Goal: Task Accomplishment & Management: Complete application form

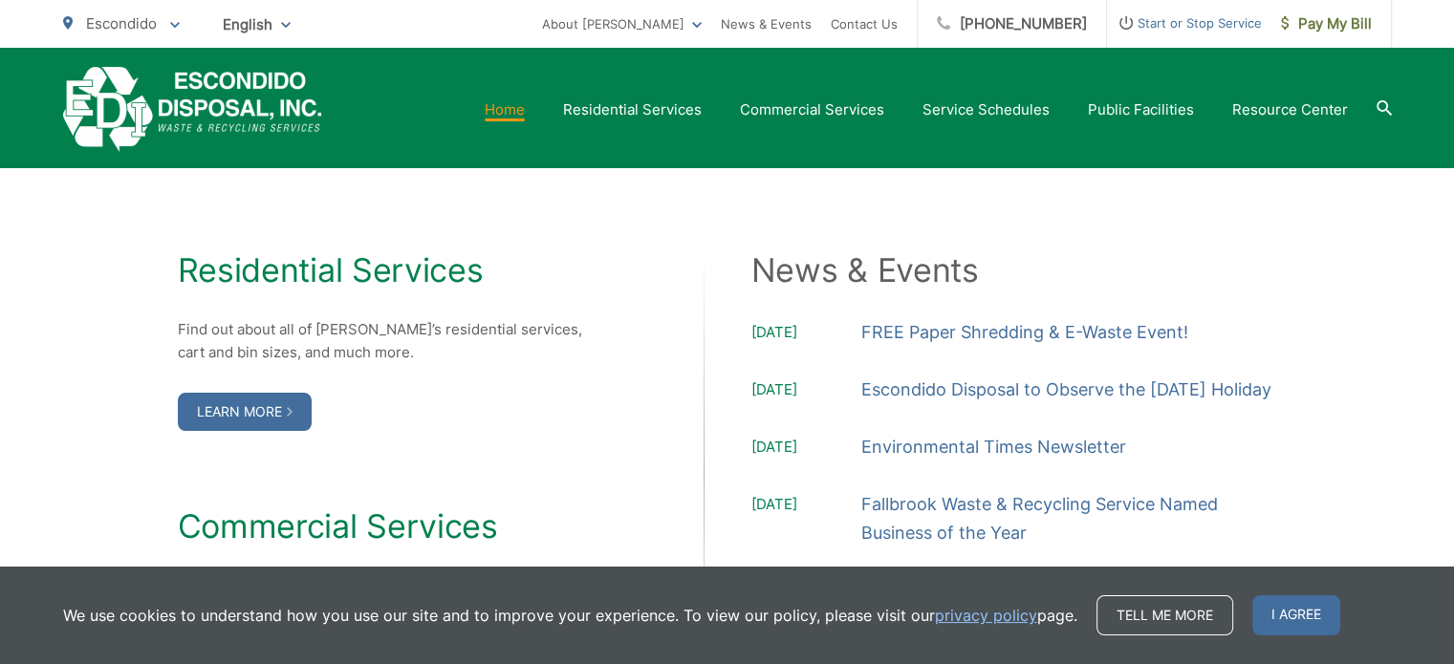
scroll to position [2008, 0]
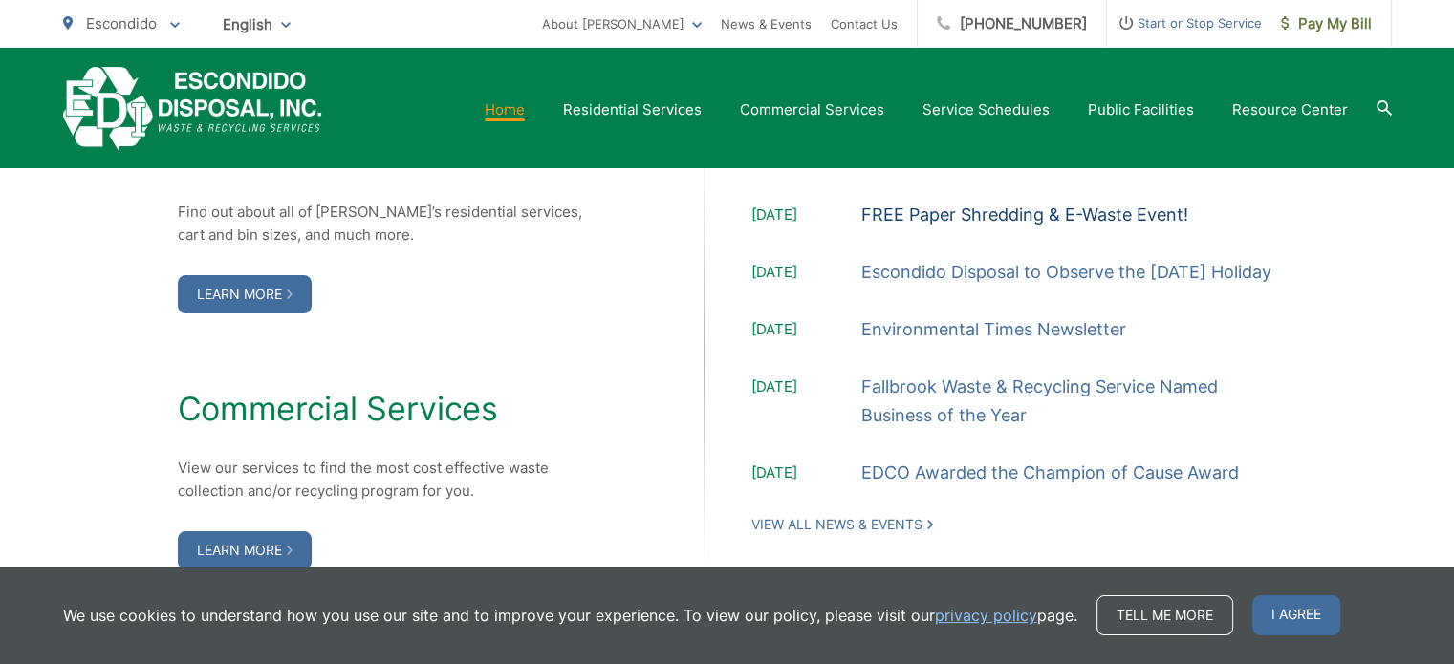
click at [944, 207] on link "FREE Paper Shredding & E-Waste Event!" at bounding box center [1024, 215] width 327 height 29
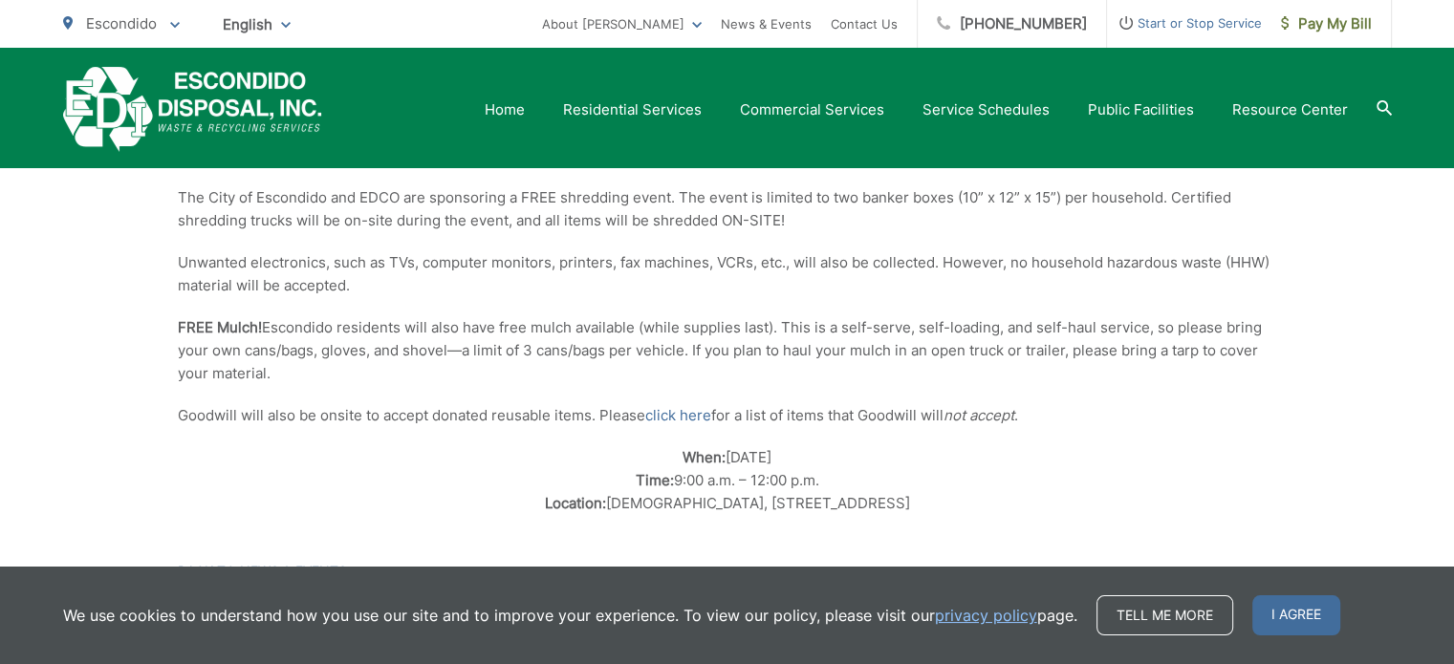
scroll to position [96, 0]
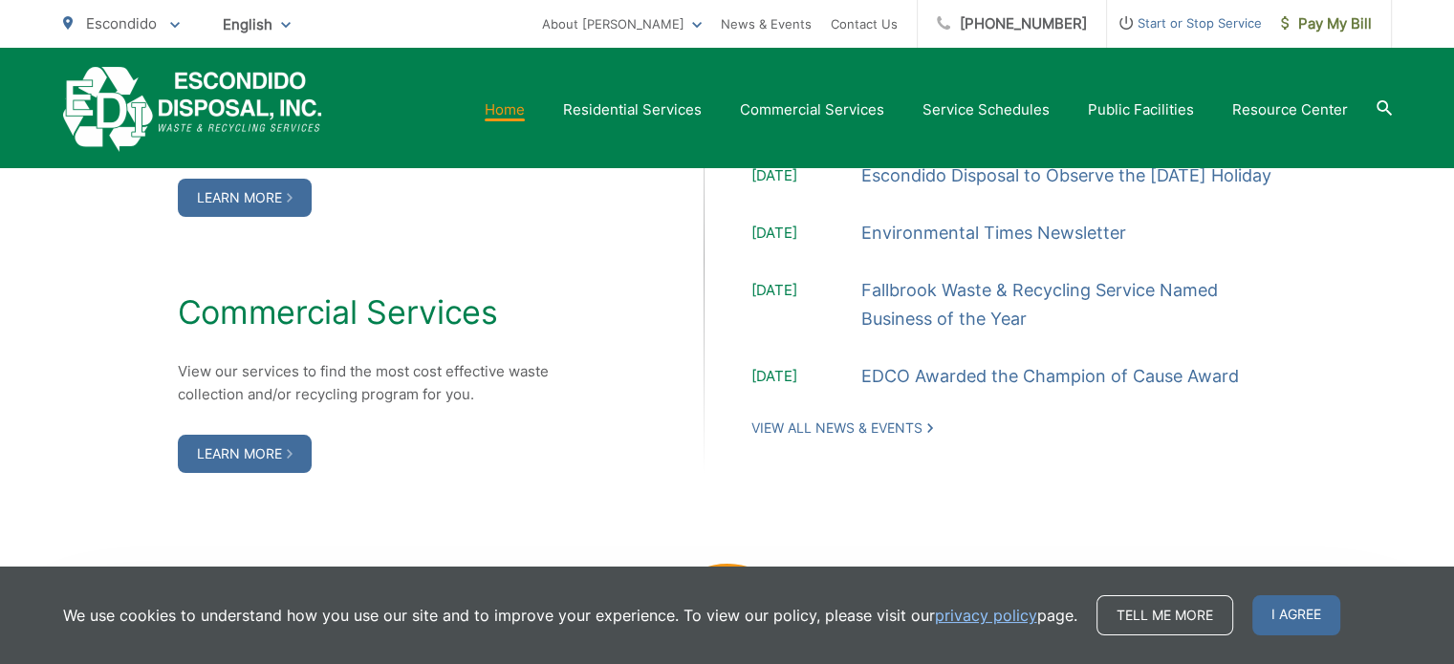
scroll to position [2103, 0]
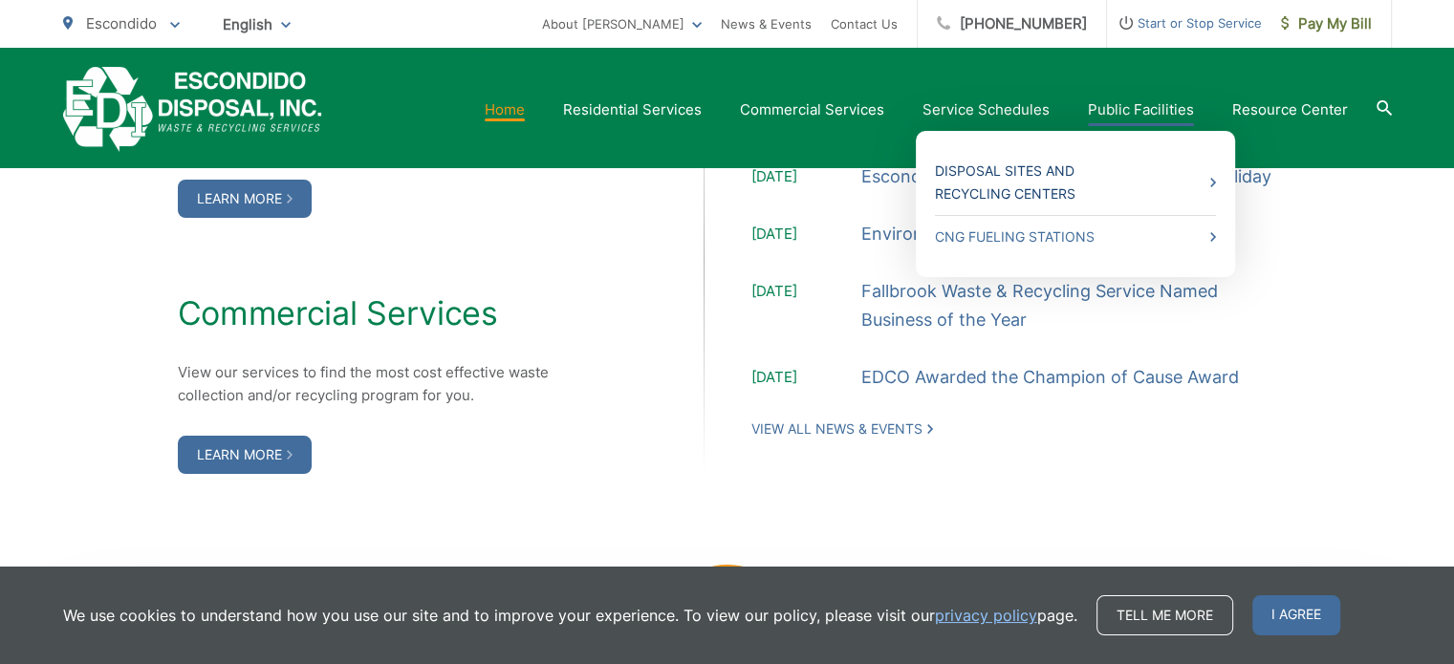
click at [1053, 177] on link "Disposal Sites and Recycling Centers" at bounding box center [1075, 183] width 281 height 46
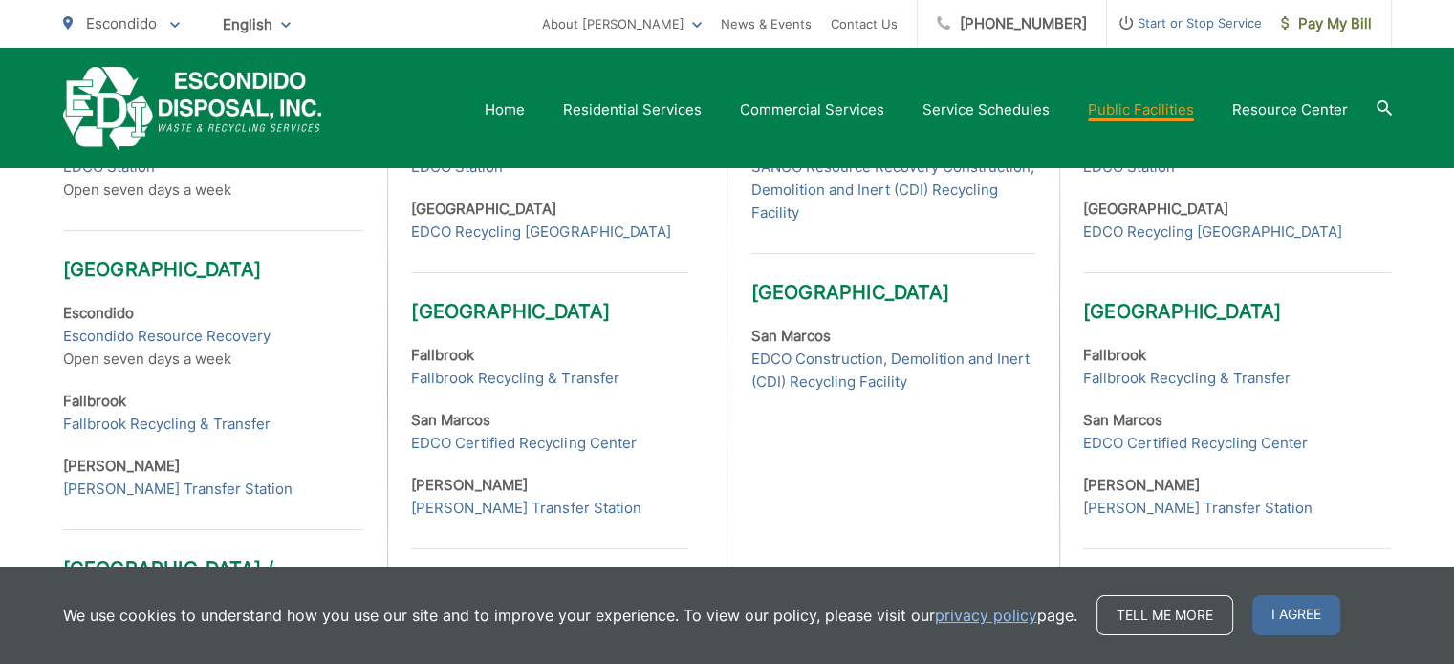
scroll to position [765, 0]
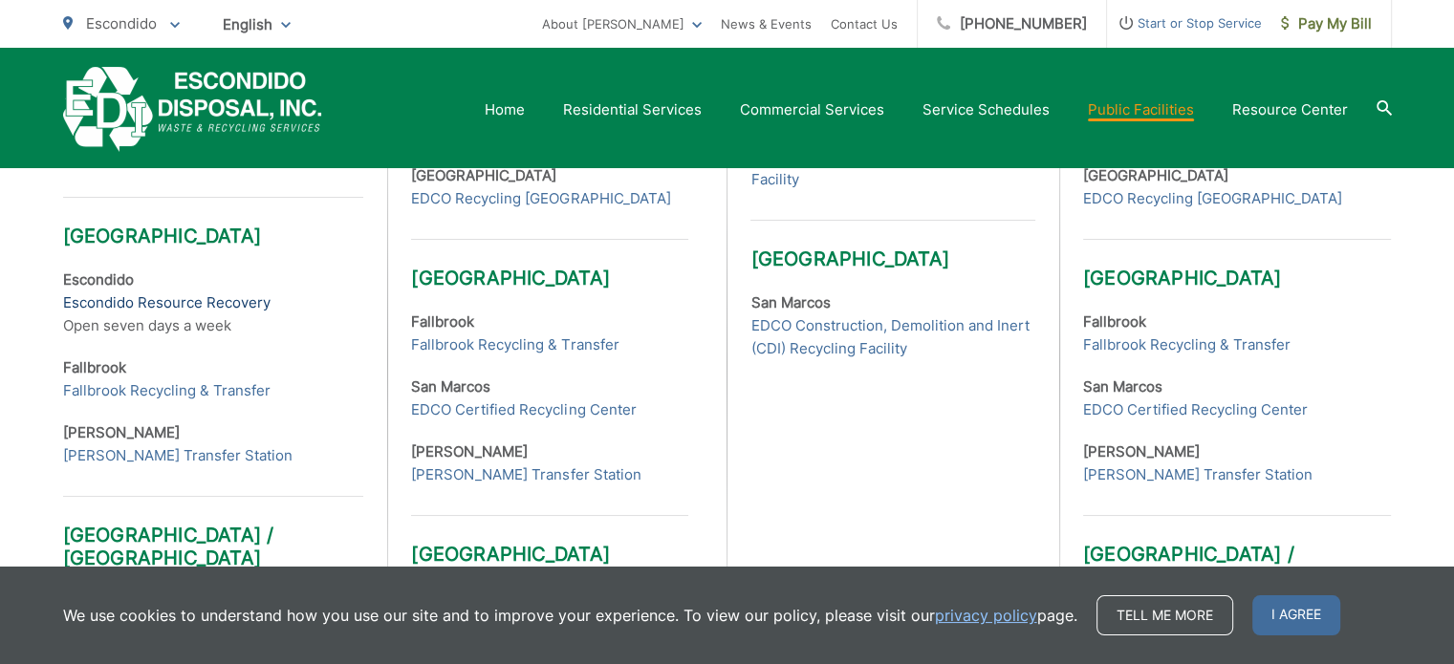
click at [111, 297] on link "Escondido Resource Recovery" at bounding box center [166, 303] width 207 height 23
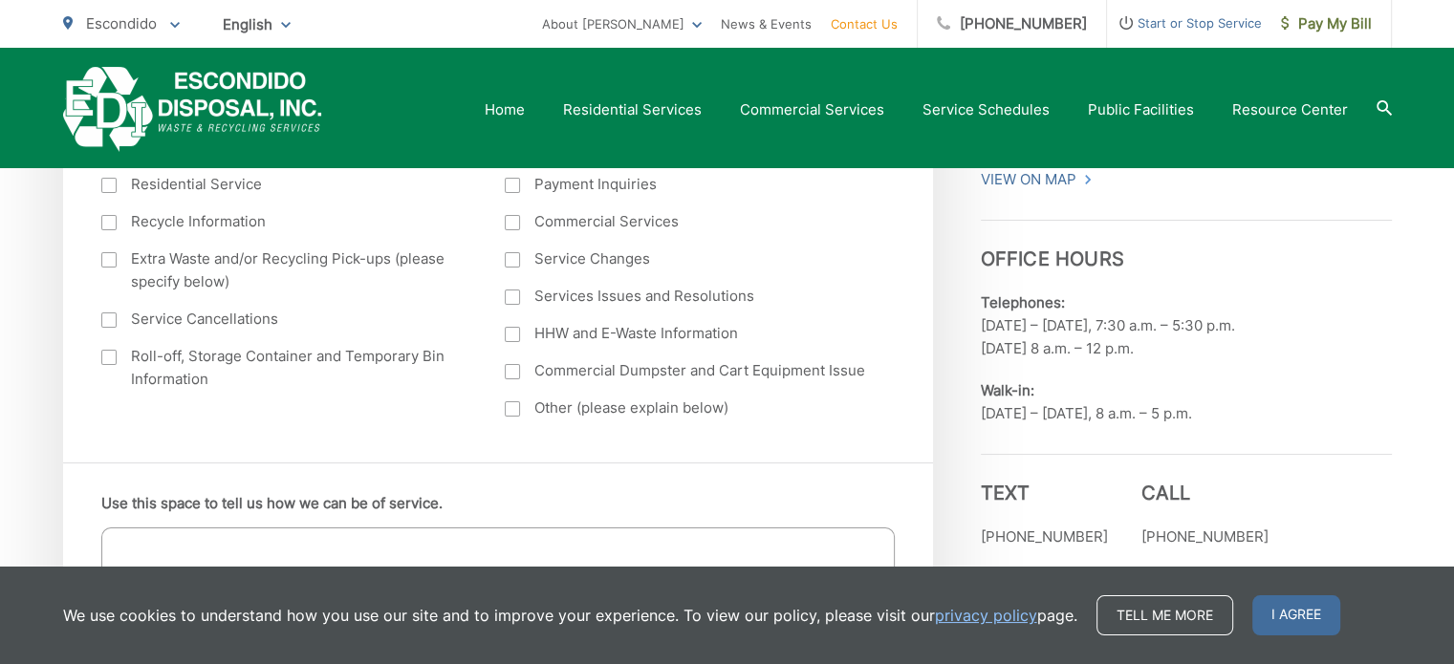
scroll to position [765, 0]
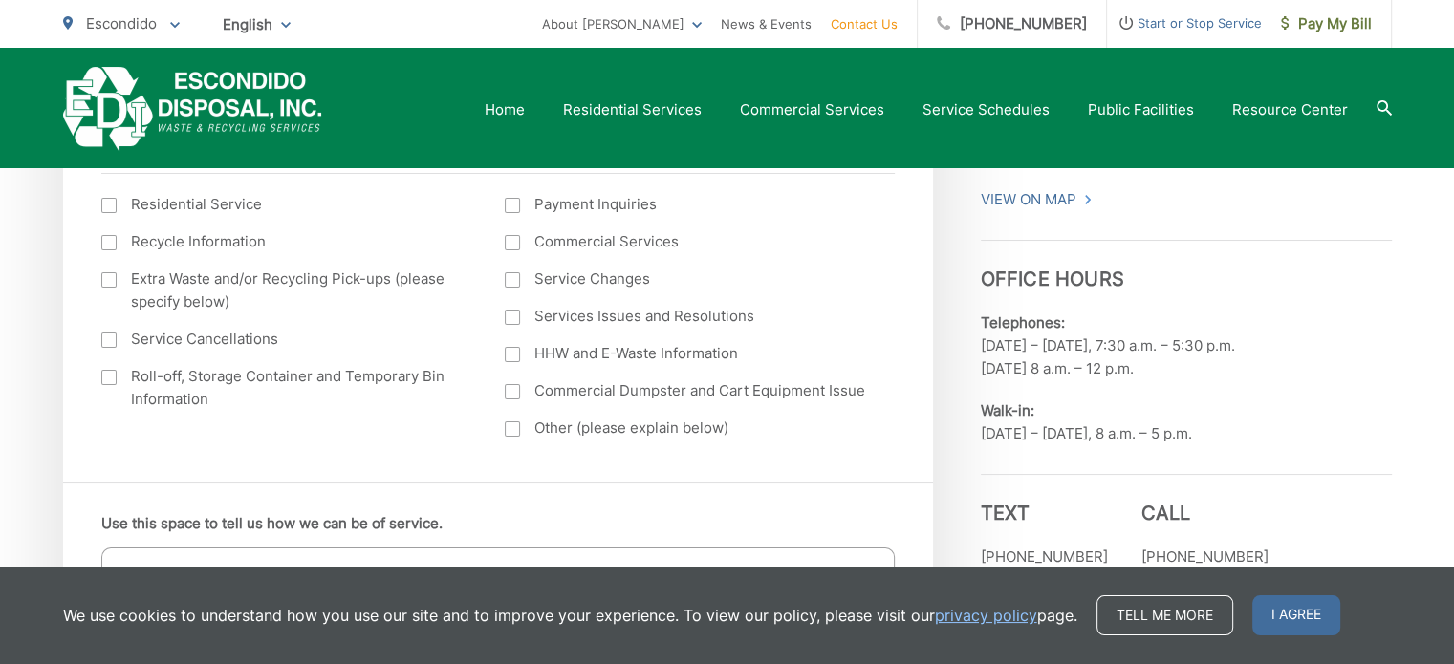
click at [107, 283] on div at bounding box center [108, 279] width 15 height 15
click at [0, 0] on input "Extra Waste and/or Recycling Pick-ups (please specify below)" at bounding box center [0, 0] width 0 height 0
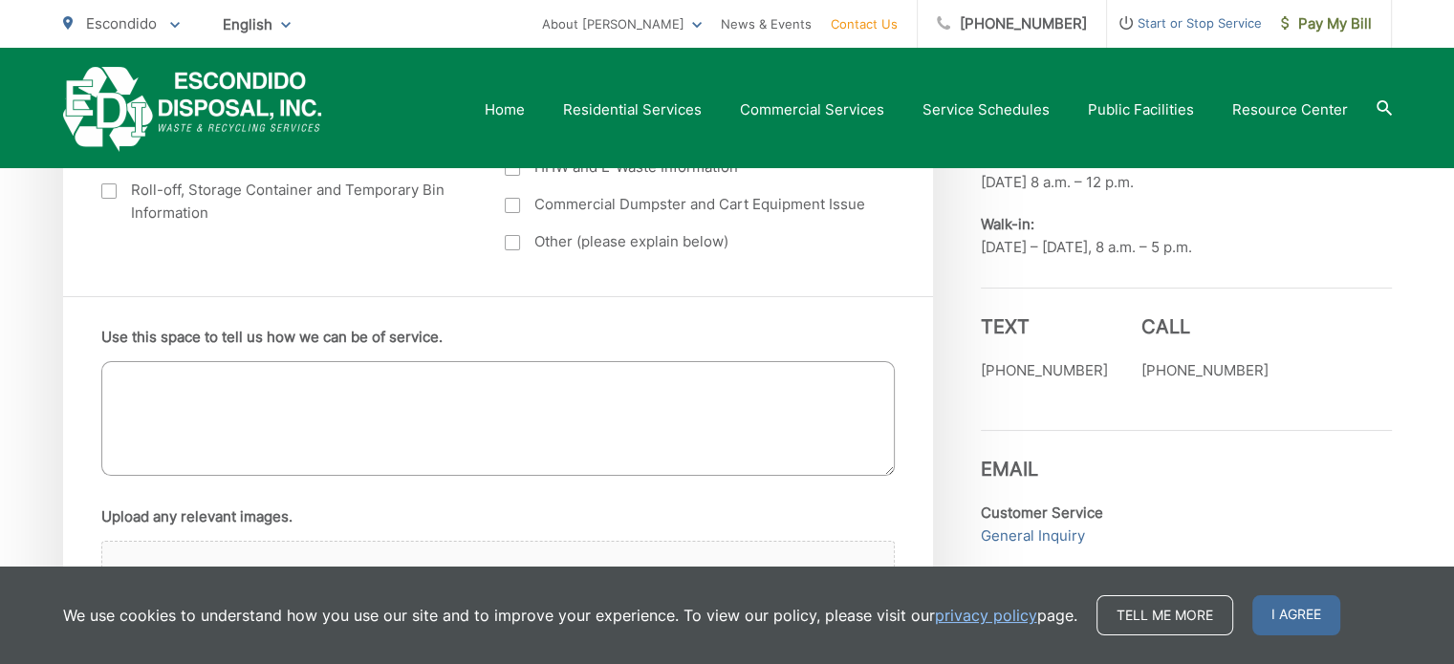
scroll to position [1052, 0]
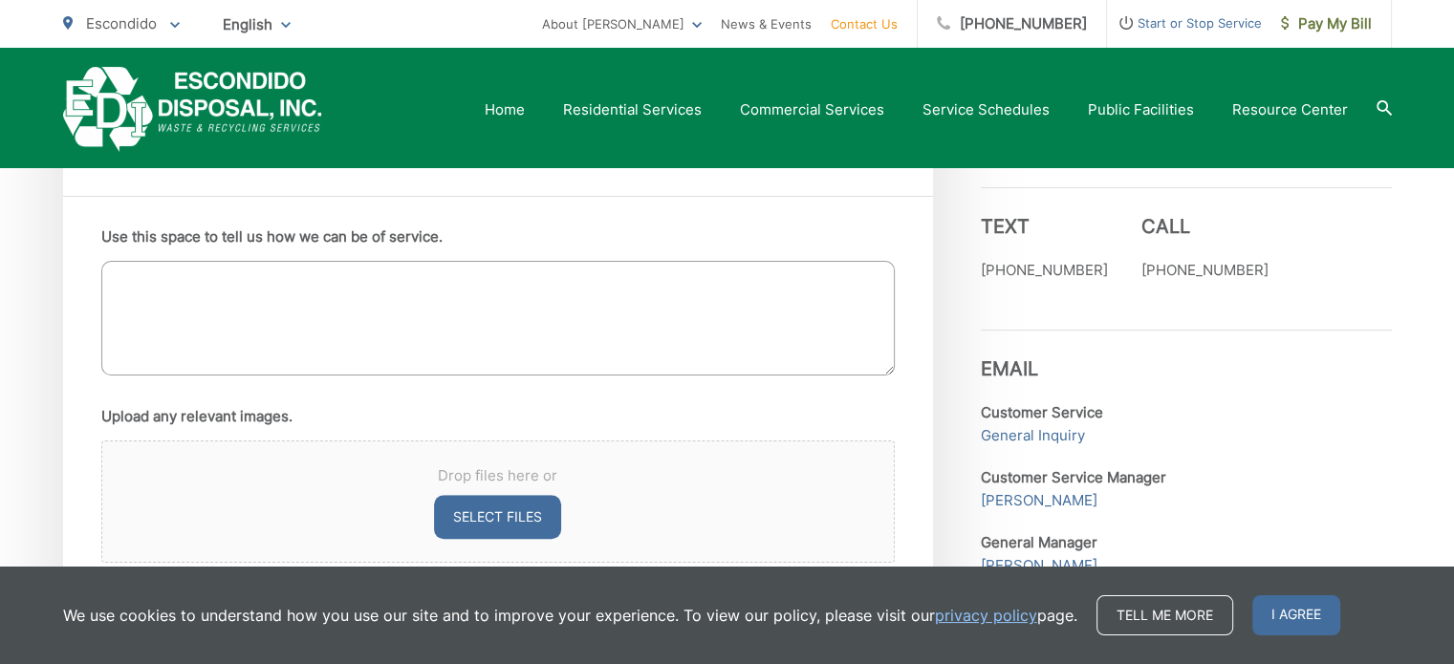
click at [203, 320] on textarea "Use this space to tell us how we can be of service." at bounding box center [497, 318] width 793 height 115
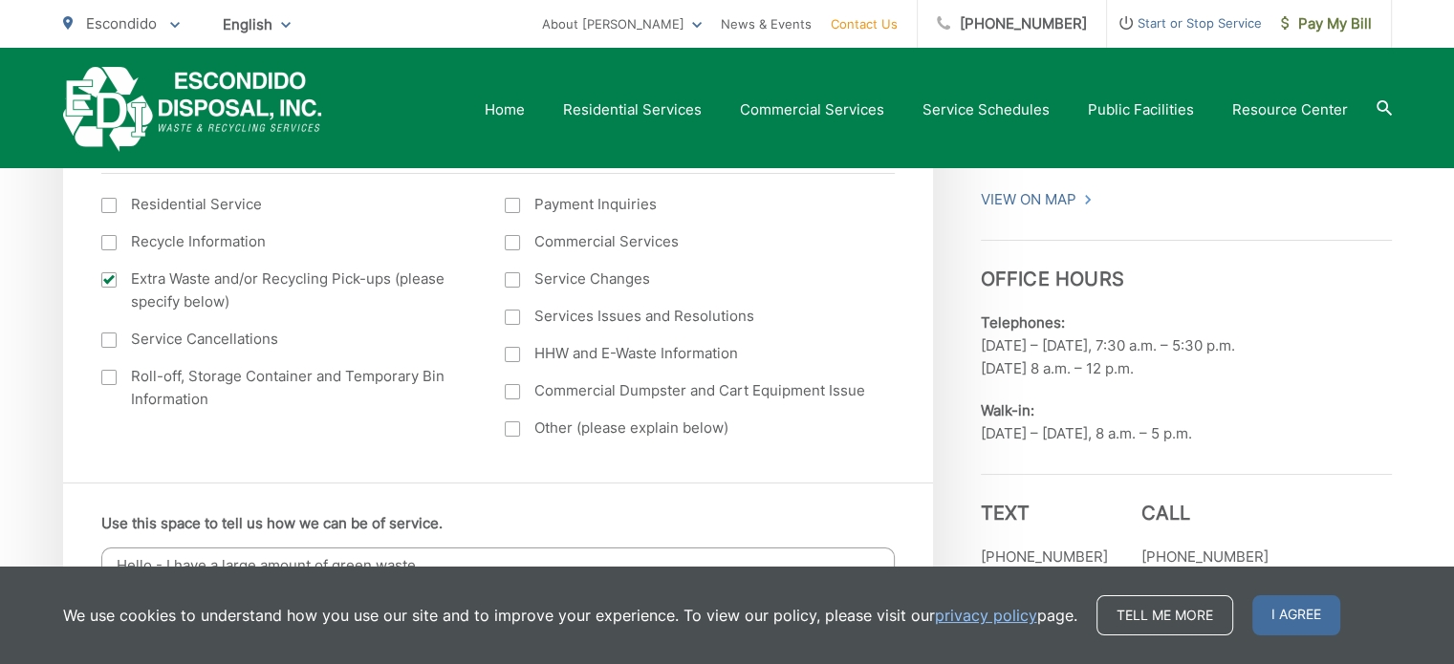
scroll to position [860, 0]
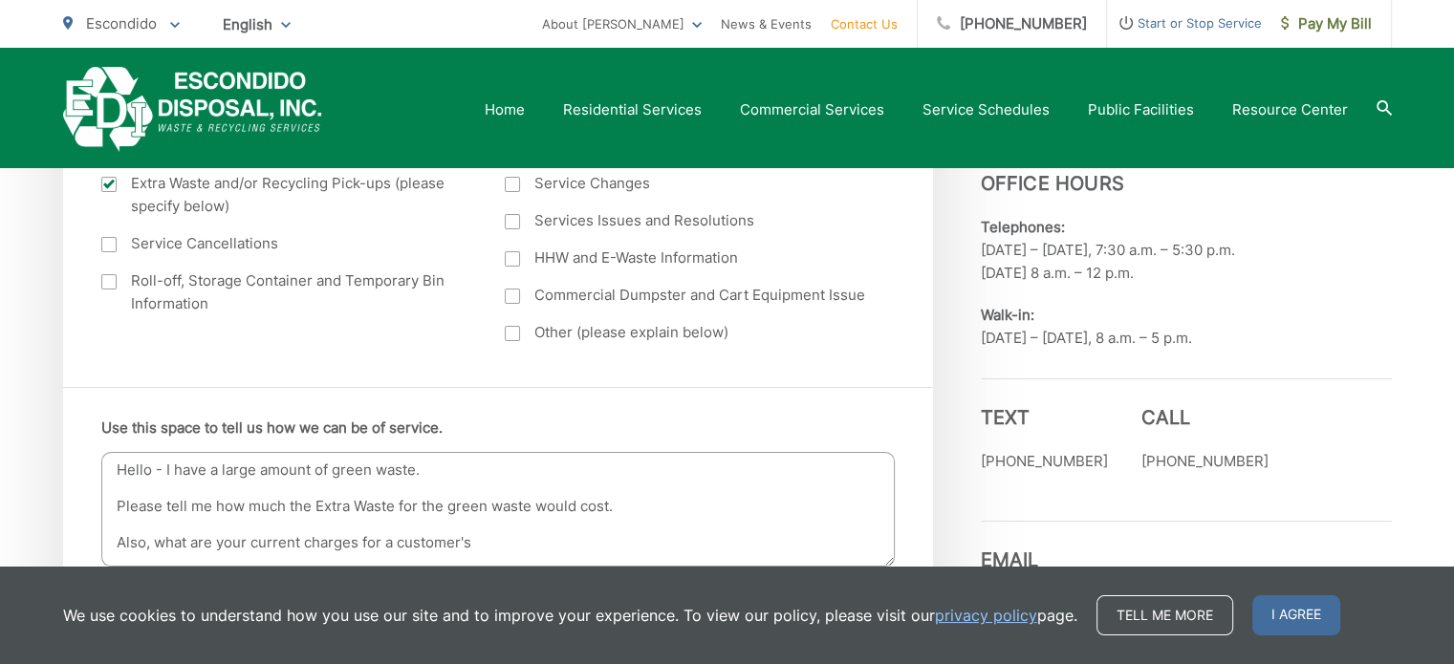
click at [393, 542] on textarea "Hello - I have a large amount of green waste. Please tell me how much the Extra…" at bounding box center [497, 509] width 793 height 115
click at [532, 539] on textarea "Hello - I have a large amount of green waste. Please tell me how much the Extra…" at bounding box center [497, 509] width 793 height 115
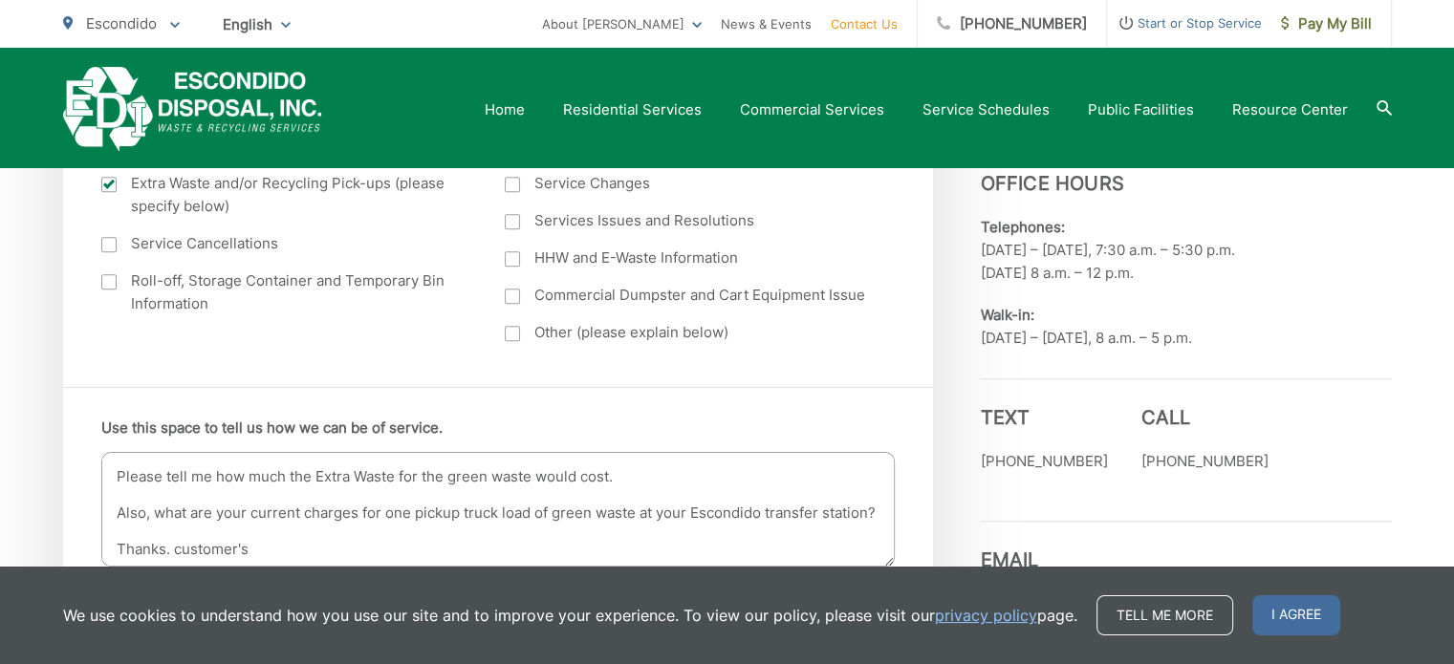
scroll to position [42, 0]
drag, startPoint x: 349, startPoint y: 559, endPoint x: 170, endPoint y: 556, distance: 178.8
click at [170, 556] on textarea "Hello - I have a large amount of green waste. Please tell me how much the Extra…" at bounding box center [497, 509] width 793 height 115
click at [117, 463] on textarea "Hello - I have a large amount of green waste. Please tell me how much the Extra…" at bounding box center [497, 509] width 793 height 115
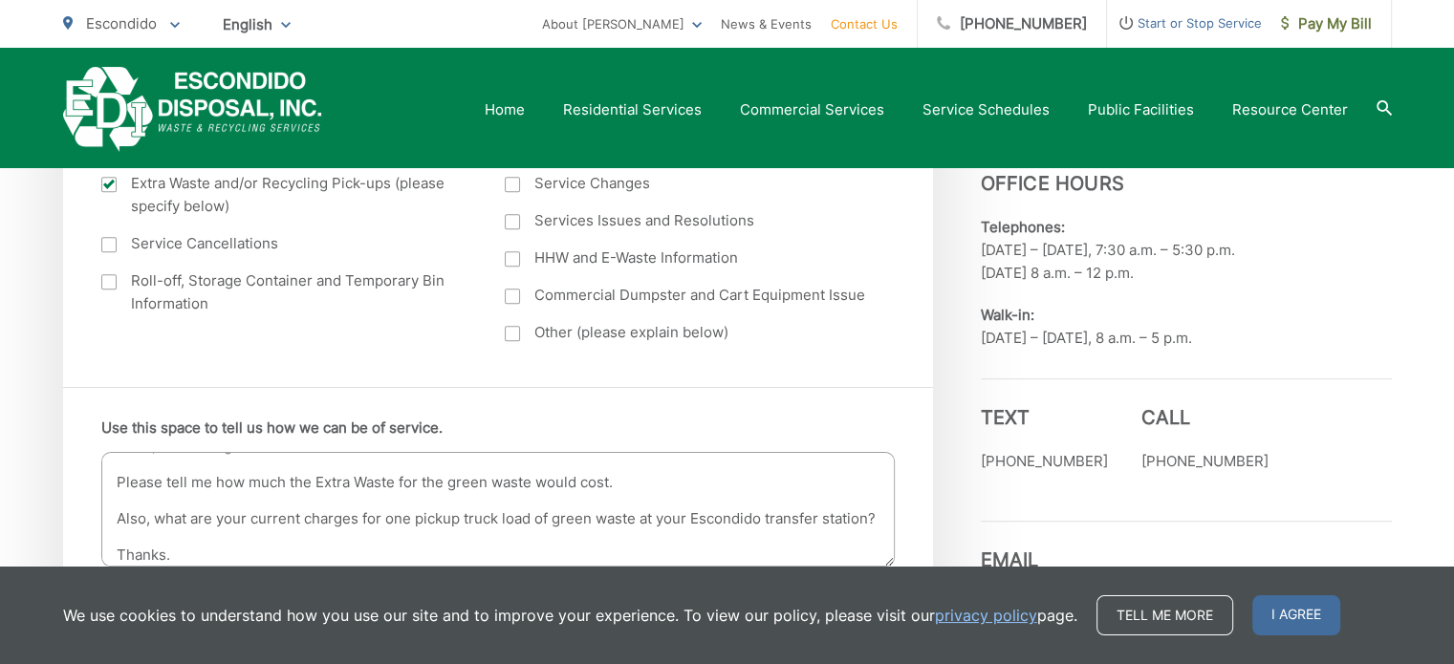
scroll to position [77, 0]
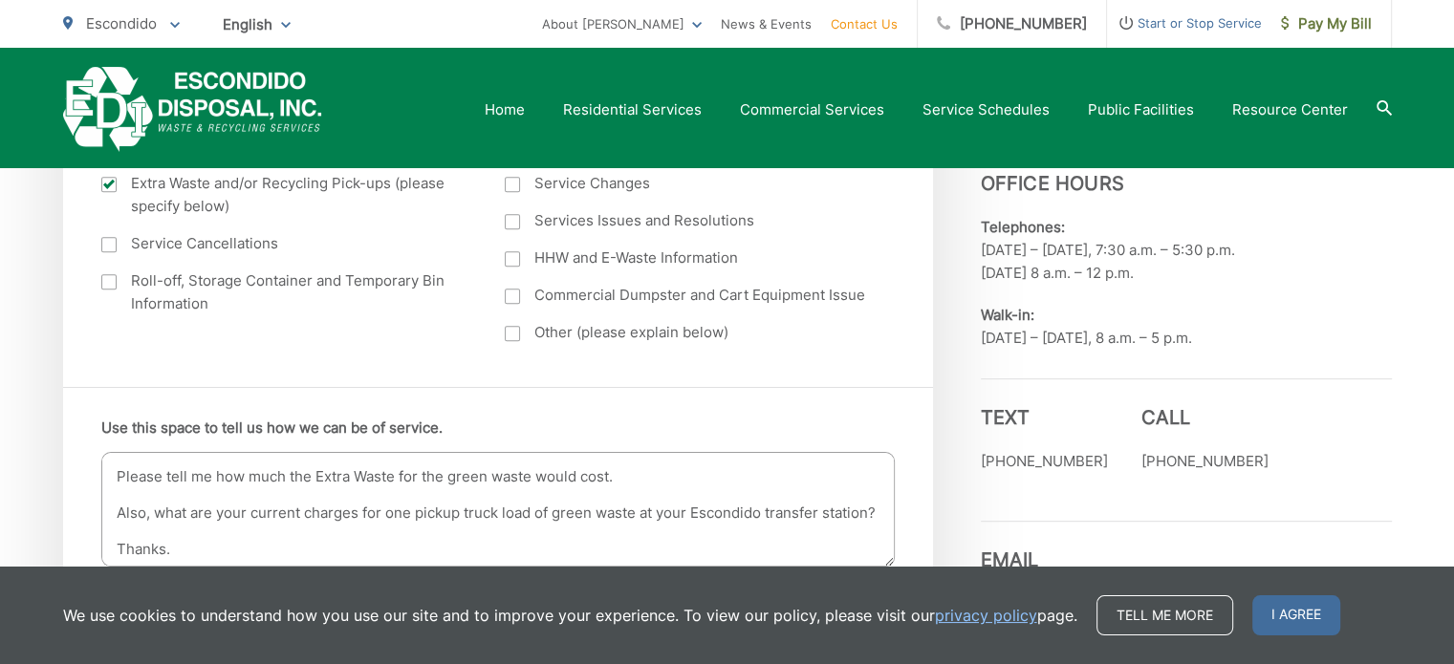
click at [400, 460] on textarea "Hello - I have a large amount of green waste. Hello, I am a long-time EDCO resi…" at bounding box center [497, 509] width 793 height 115
click at [492, 470] on textarea "Hello - I have a large amount of green waste. Hello, I am a long-time EDCO resi…" at bounding box center [497, 509] width 793 height 115
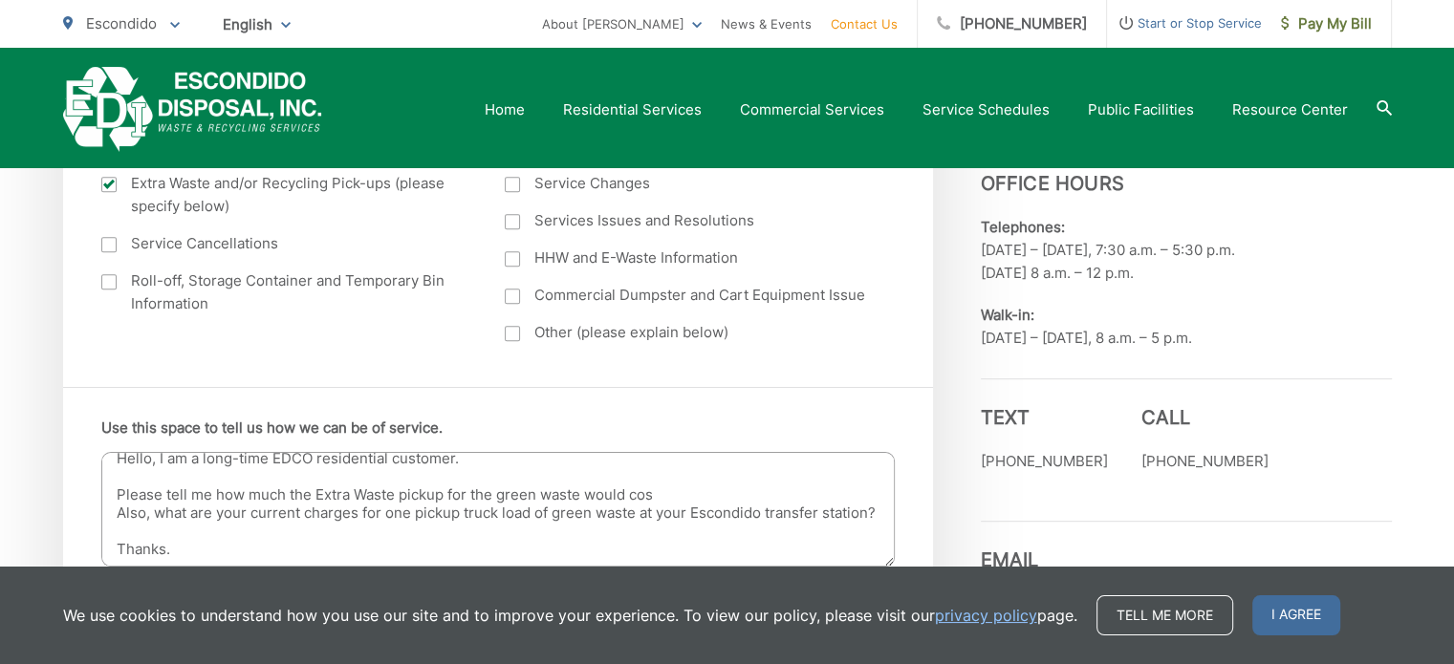
scroll to position [0, 0]
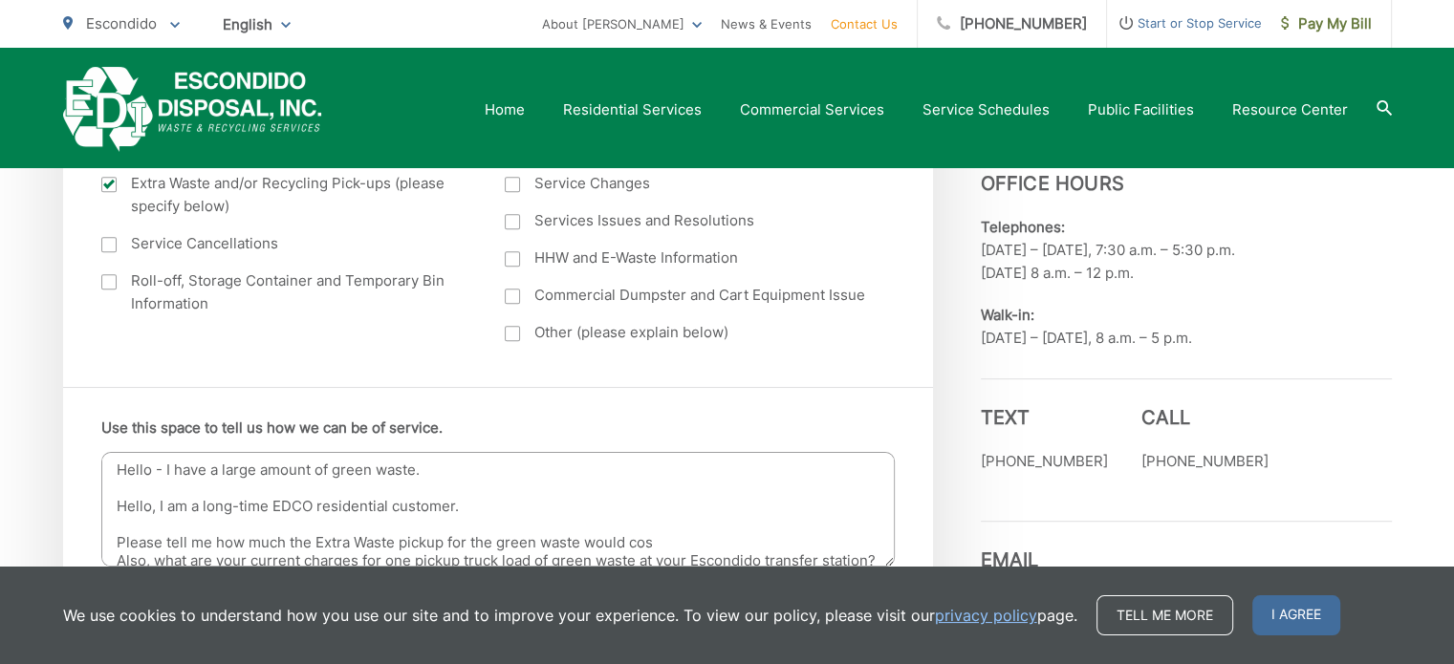
drag, startPoint x: 447, startPoint y: 469, endPoint x: 104, endPoint y: 471, distance: 343.2
click at [104, 471] on textarea "Hello - I have a large amount of green waste. Hello, I am a long-time EDCO resi…" at bounding box center [497, 509] width 793 height 115
click at [604, 504] on textarea "Hello - I have a large amount of green waste. Hello, I am a long-time EDCO resi…" at bounding box center [497, 509] width 793 height 115
paste textarea "Hello - I have a large amount of green waste."
click at [501, 500] on textarea "Hello - I have a large amount of green waste. Hello, I am a long-time EDCO resi…" at bounding box center [497, 509] width 793 height 115
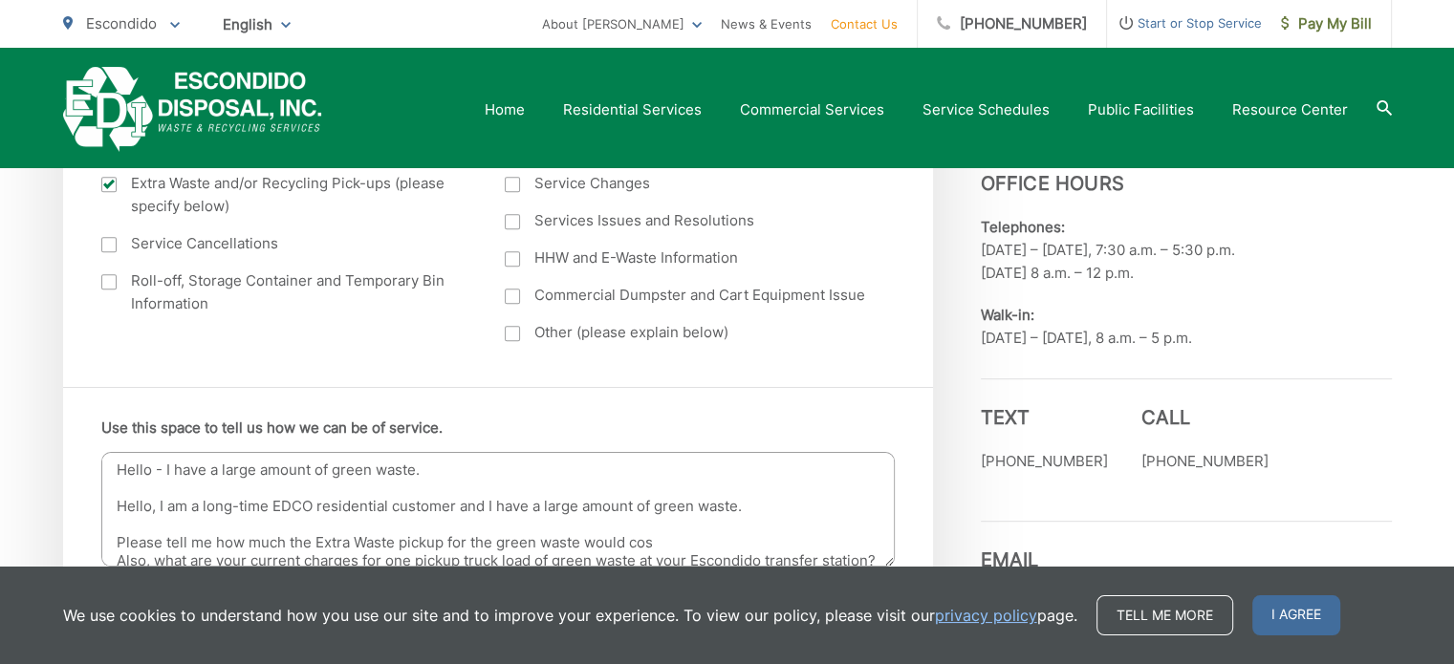
click at [740, 503] on textarea "Hello - I have a large amount of green waste. Hello, I am a long-time EDCO resi…" at bounding box center [497, 509] width 793 height 115
drag, startPoint x: 498, startPoint y: 473, endPoint x: 103, endPoint y: 477, distance: 394.8
click at [103, 477] on textarea "Hello - I have a large amount of green waste. Hello, I am a long-time EDCO resi…" at bounding box center [497, 509] width 793 height 115
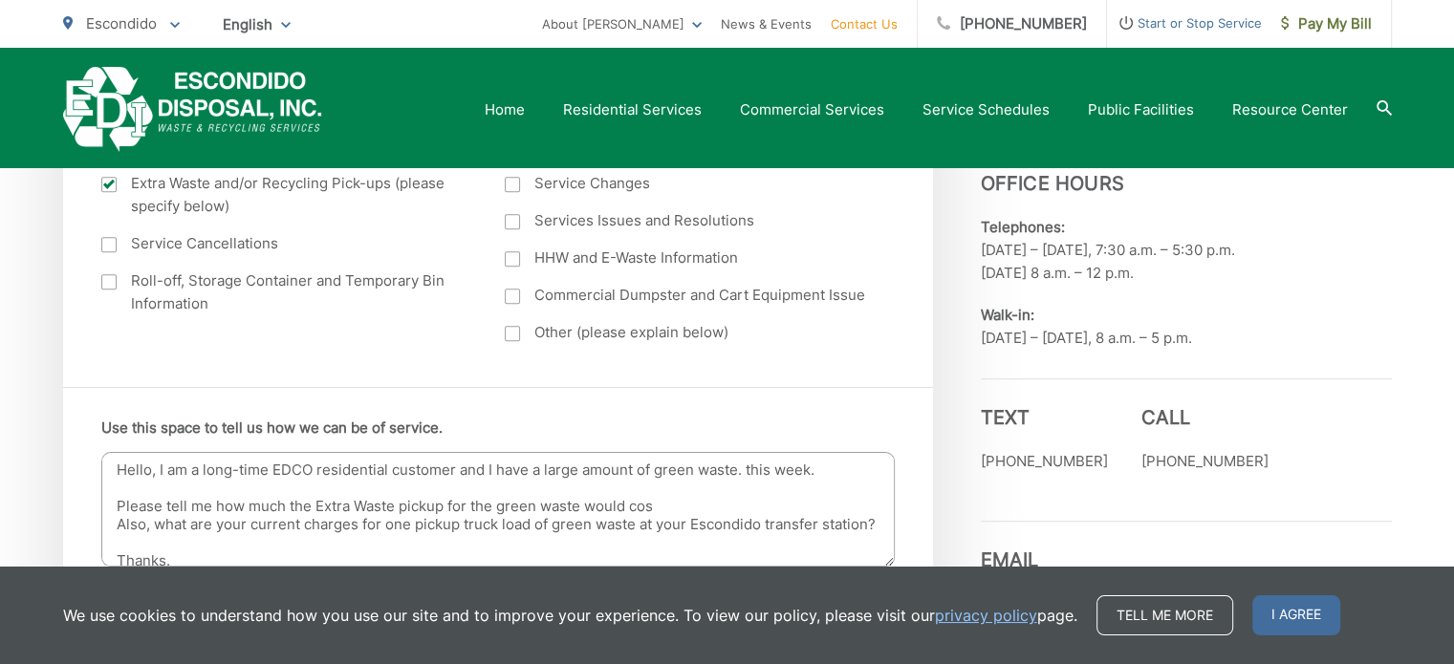
click at [113, 507] on textarea "Hello, I am a long-time EDCO residential customer and I have a large amount of …" at bounding box center [497, 509] width 793 height 115
click at [743, 470] on textarea "Hello, I am a long-time EDCO residential customer and I have a large amount of …" at bounding box center [497, 509] width 793 height 115
click at [585, 510] on textarea "Hello, I am a long-time EDCO residential customer and I have a large amount of …" at bounding box center [497, 509] width 793 height 115
click at [686, 492] on textarea "Hello, I am a long-time EDCO residential customer and I have a large amount of …" at bounding box center [497, 509] width 793 height 115
click at [680, 509] on textarea "Hello, I am a long-time EDCO residential customer and I have a large amount of …" at bounding box center [497, 509] width 793 height 115
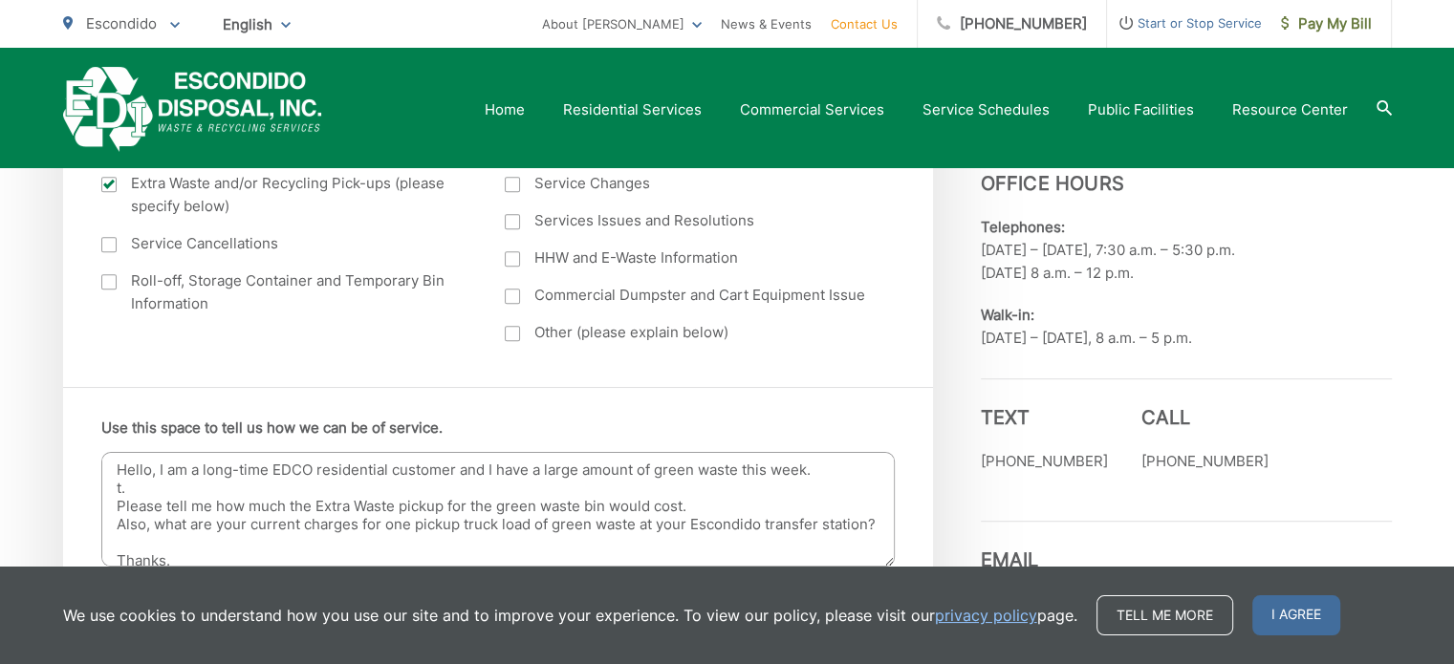
click at [130, 486] on textarea "Hello, I am a long-time EDCO residential customer and I have a large amount of …" at bounding box center [497, 509] width 793 height 115
click at [706, 504] on textarea "Hello, I am a long-time EDCO residential customer and I have a large amount of …" at bounding box center [497, 509] width 793 height 115
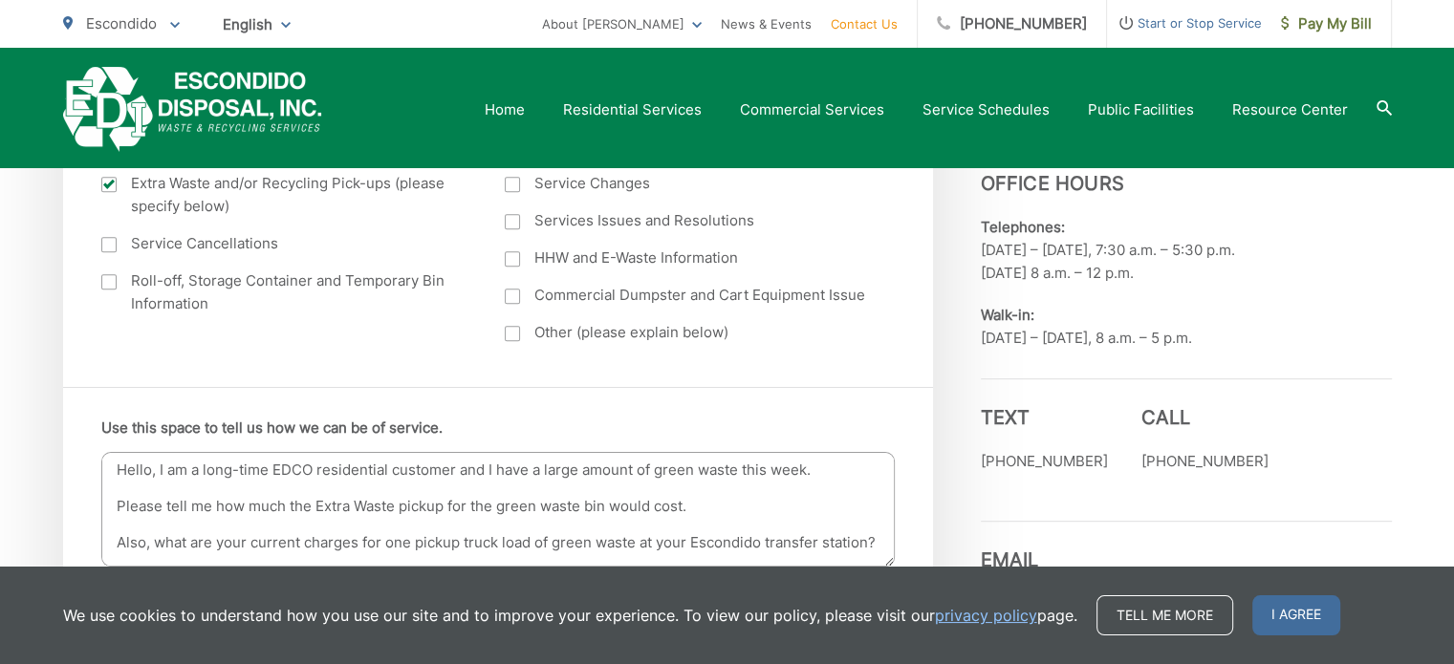
scroll to position [42, 0]
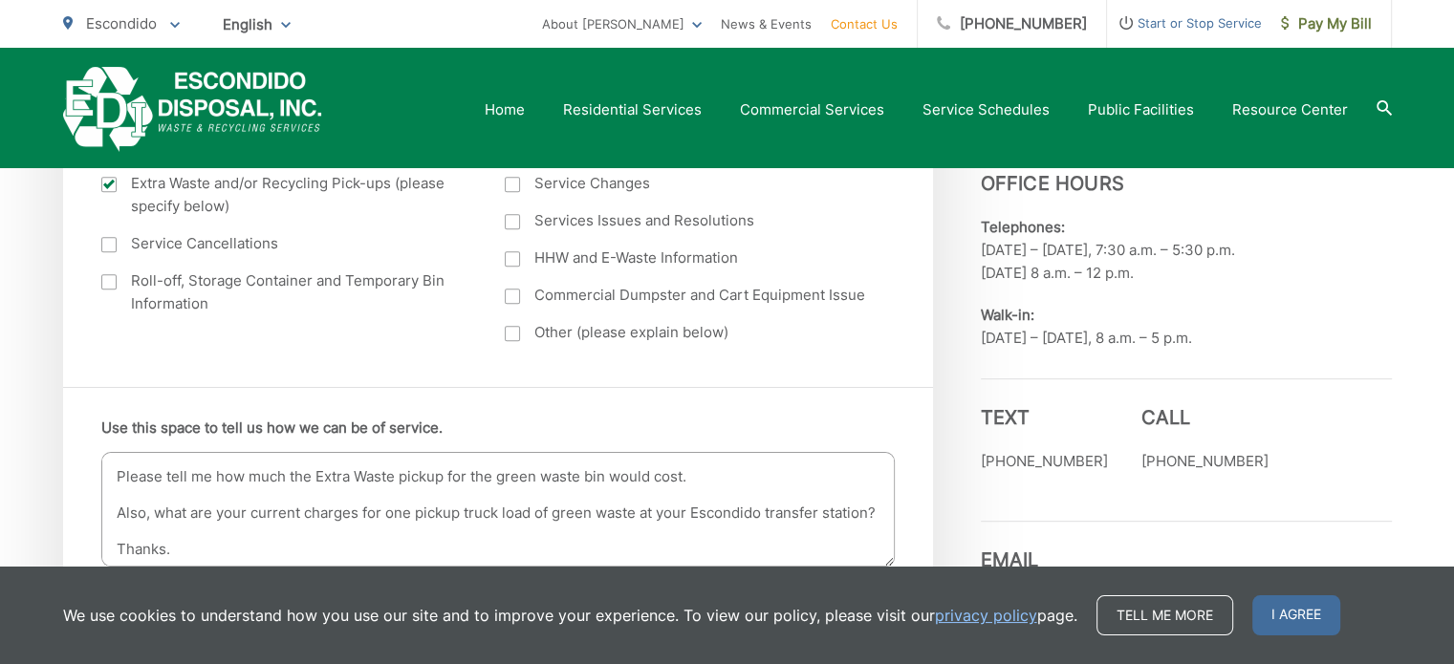
drag, startPoint x: 658, startPoint y: 493, endPoint x: 637, endPoint y: 497, distance: 21.4
click at [637, 497] on textarea "Hello, I am a long-time EDCO residential customer and I have a large amount of …" at bounding box center [497, 509] width 793 height 115
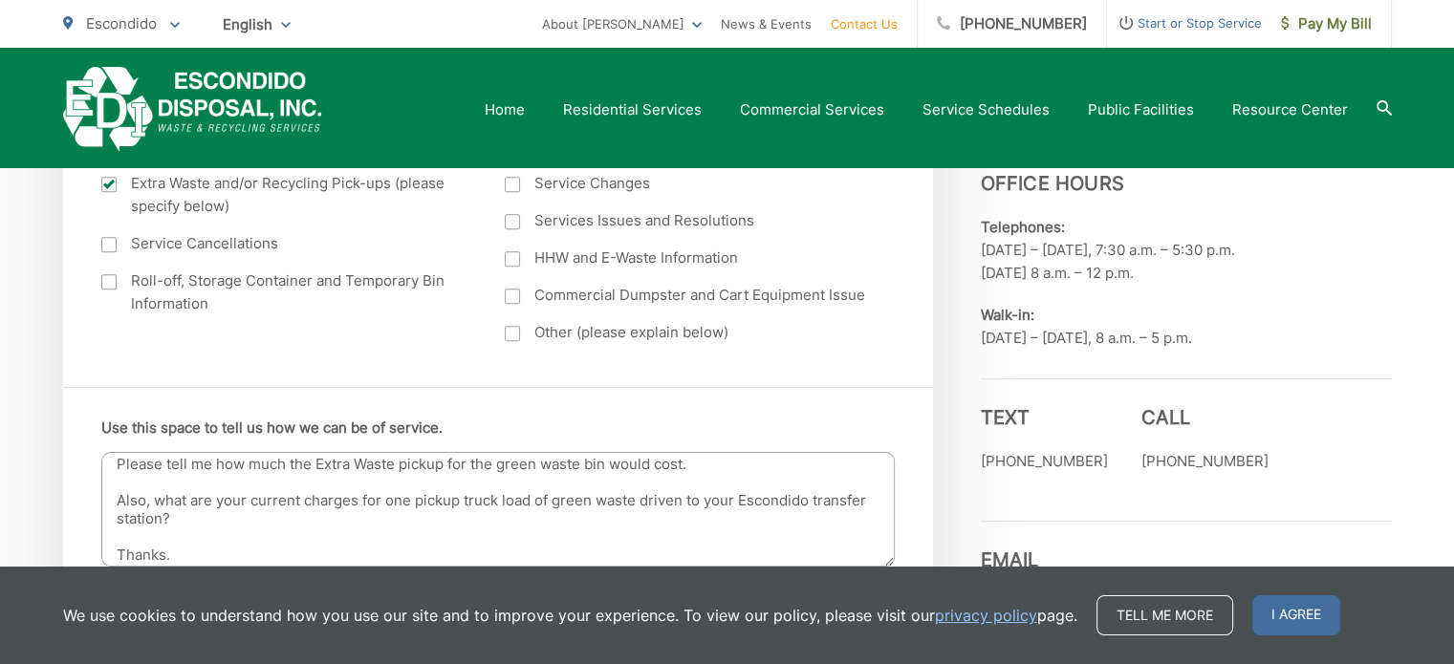
click at [221, 518] on textarea "Hello, I am a long-time EDCO residential customer and I have a large amount of …" at bounding box center [497, 509] width 793 height 115
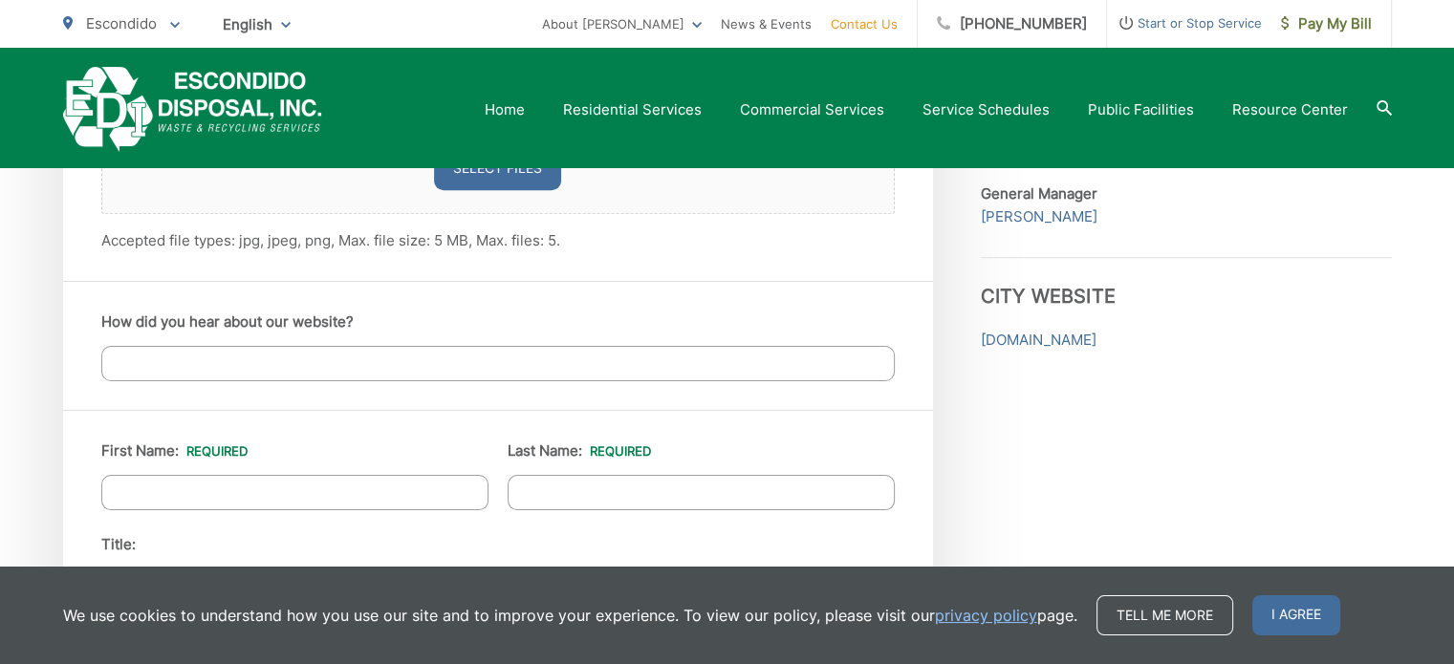
scroll to position [1434, 0]
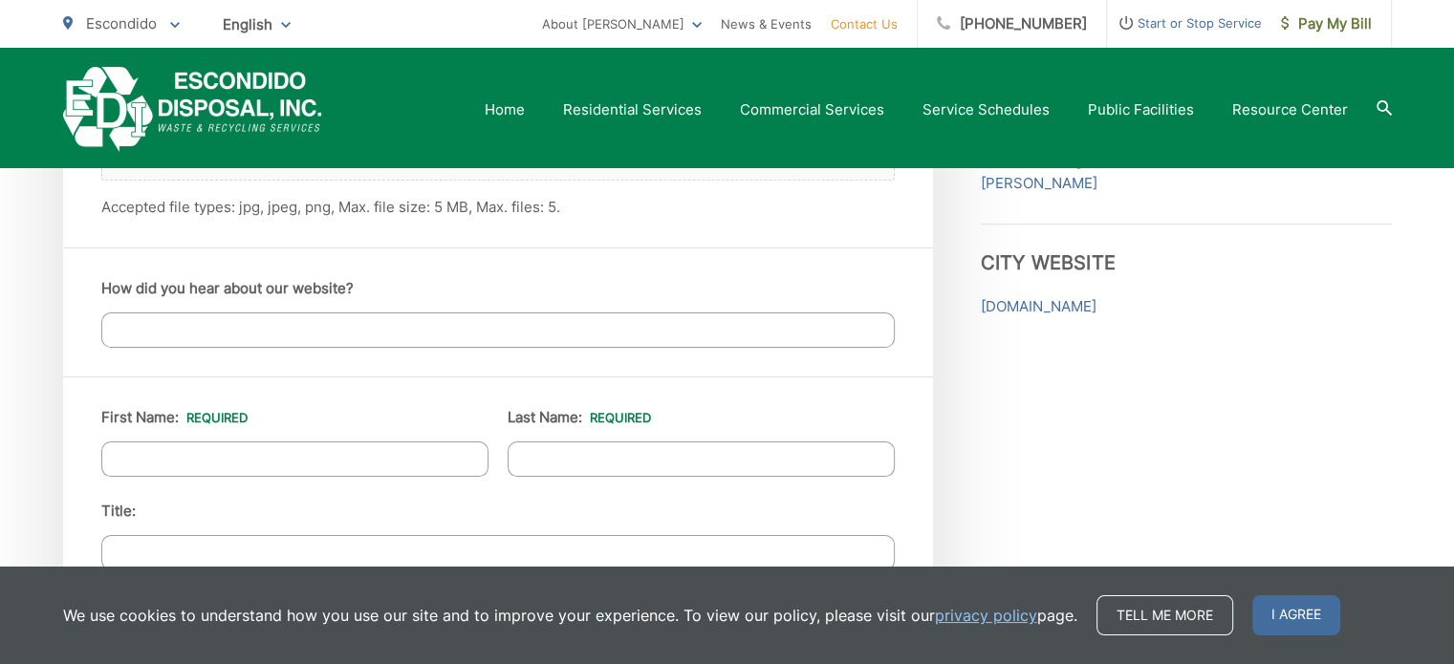
type textarea "Hello, I am a long-time EDCO residential customer and I have a large amount of …"
click at [295, 324] on input "How did you hear about our website?" at bounding box center [497, 330] width 793 height 35
type input "I'm a customer"
click at [290, 445] on input "First Name: *" at bounding box center [294, 459] width 387 height 35
type input "[PERSON_NAME]"
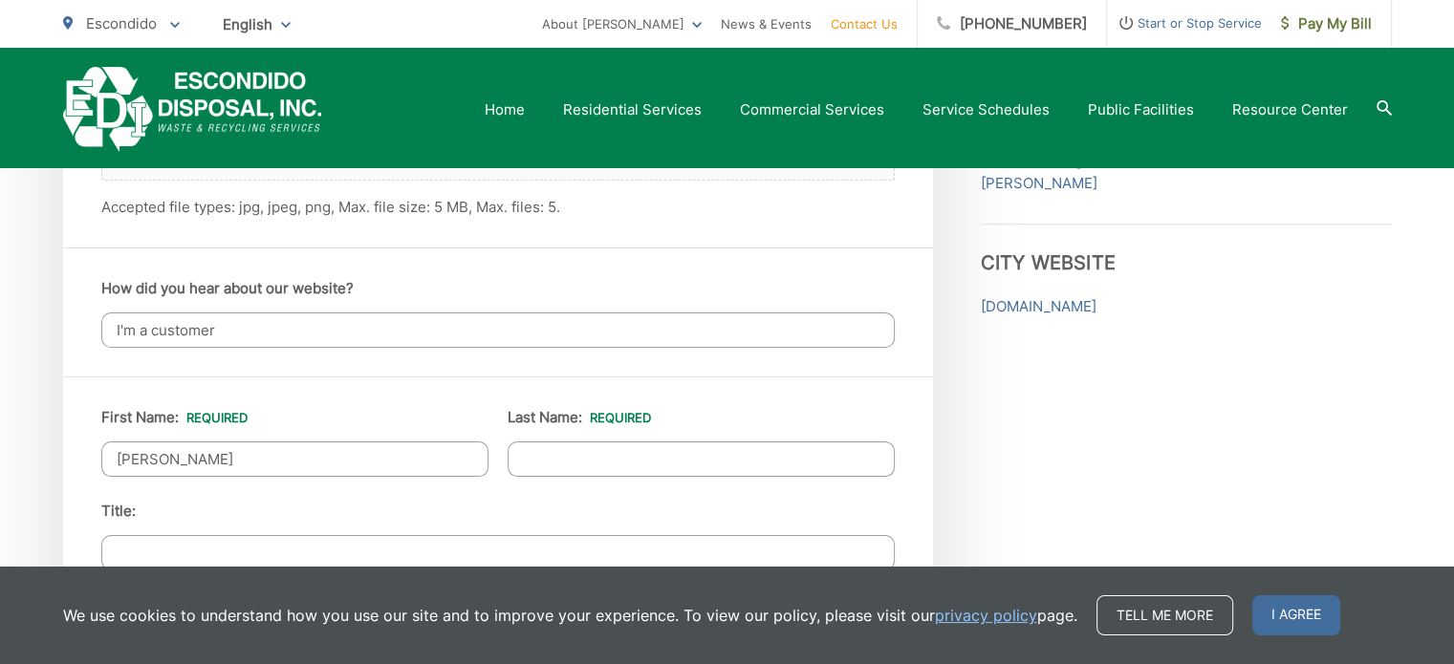
click at [593, 454] on input "Last Name: *" at bounding box center [701, 459] width 387 height 35
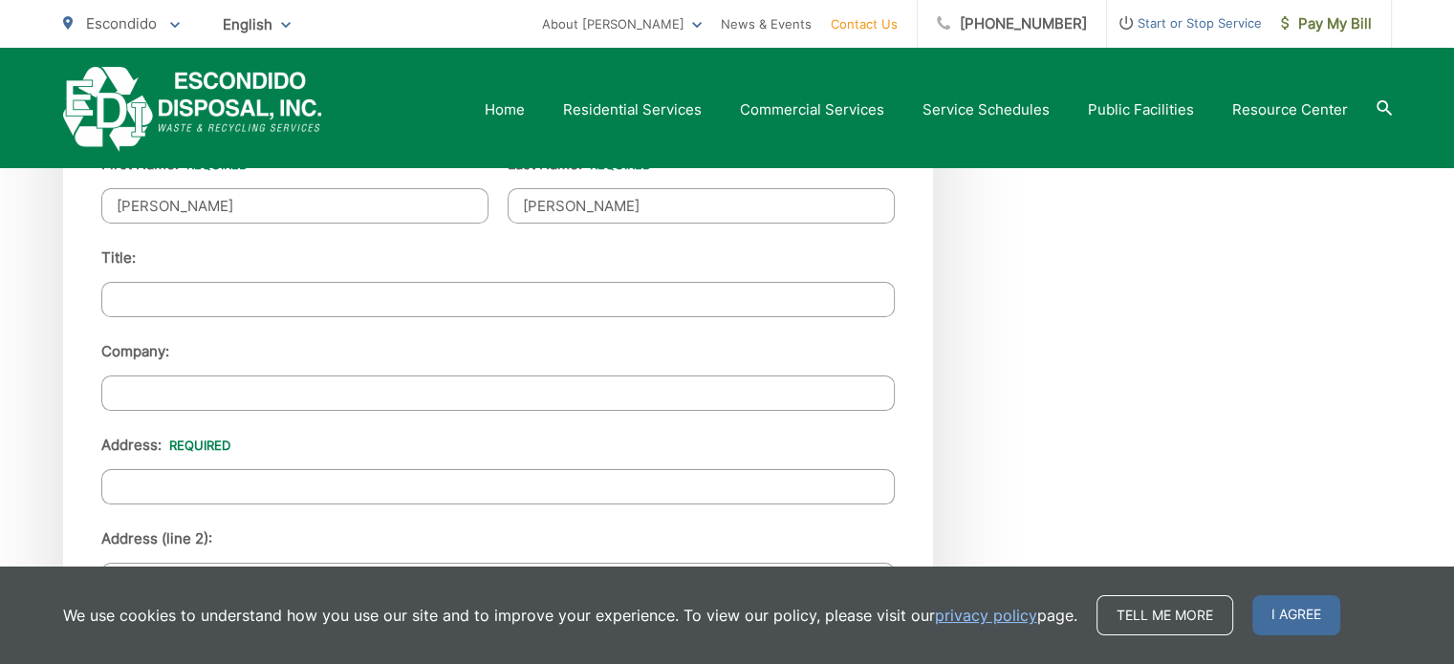
scroll to position [1721, 0]
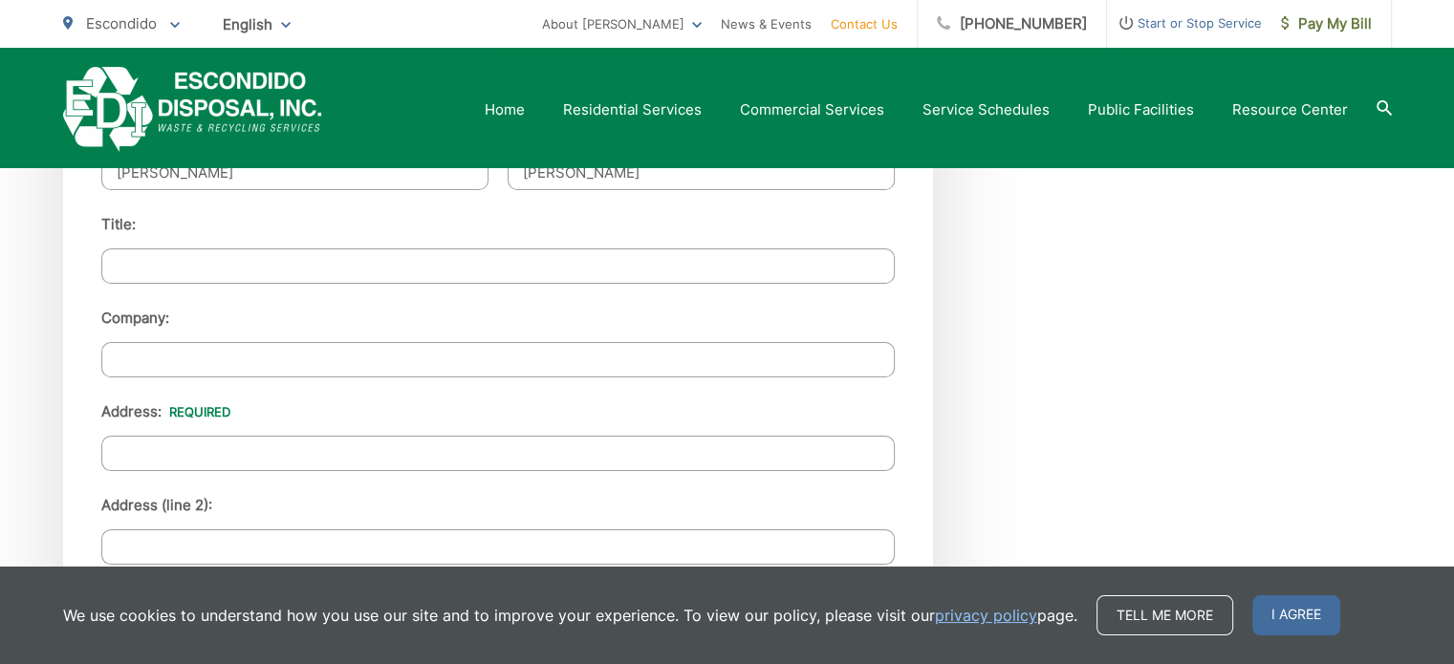
type input "[PERSON_NAME]"
click at [355, 455] on input "Address: *" at bounding box center [497, 453] width 793 height 35
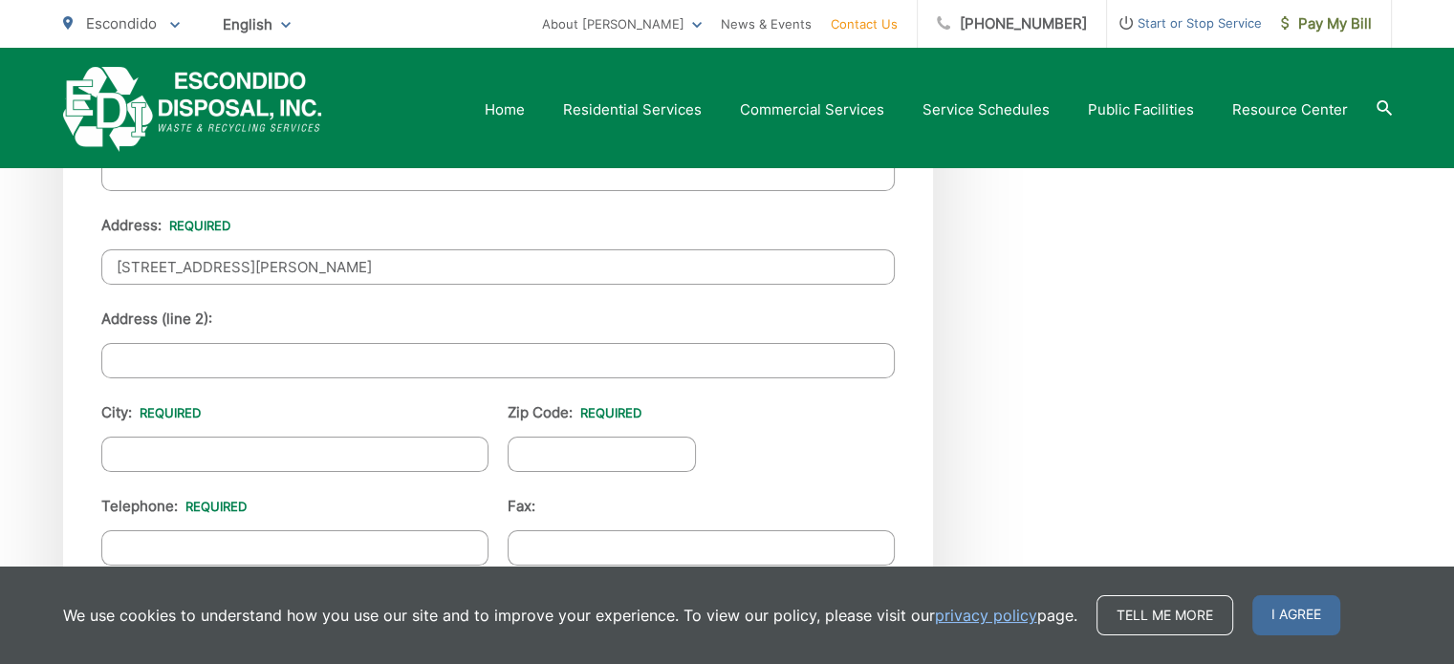
scroll to position [1912, 0]
type input "[STREET_ADDRESS][PERSON_NAME]"
click at [296, 448] on input "City: *" at bounding box center [294, 449] width 387 height 35
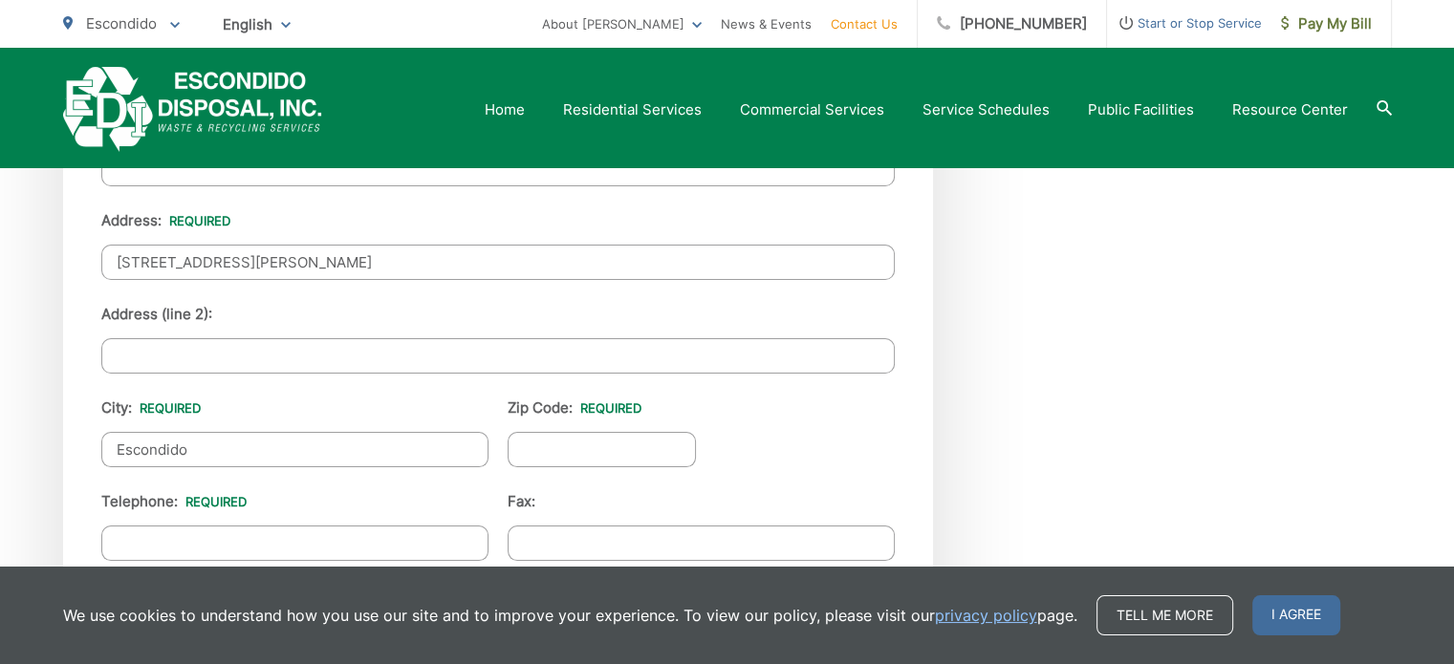
type input "Escondido"
click at [558, 441] on input "Zip Code: *" at bounding box center [602, 449] width 189 height 35
type input "92025"
click at [265, 526] on input "(___) ___-____" at bounding box center [294, 543] width 387 height 35
type input "[PHONE_NUMBER]"
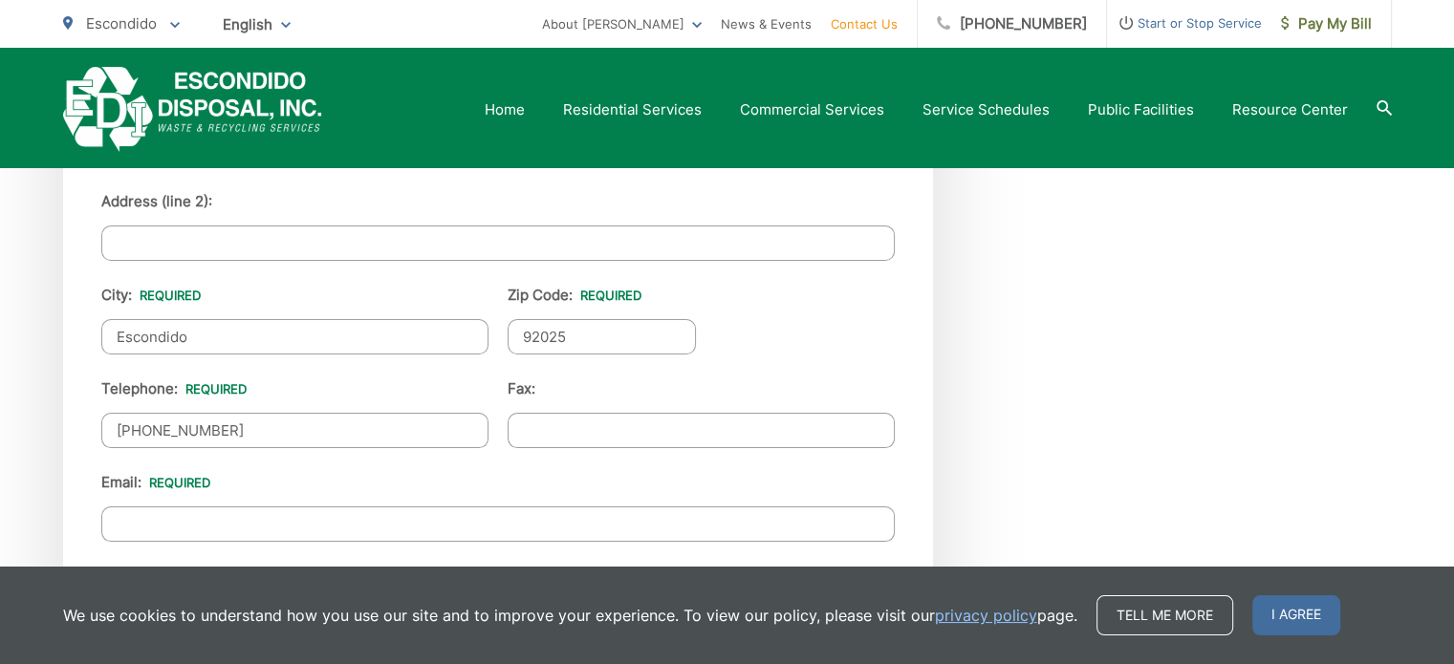
scroll to position [2103, 0]
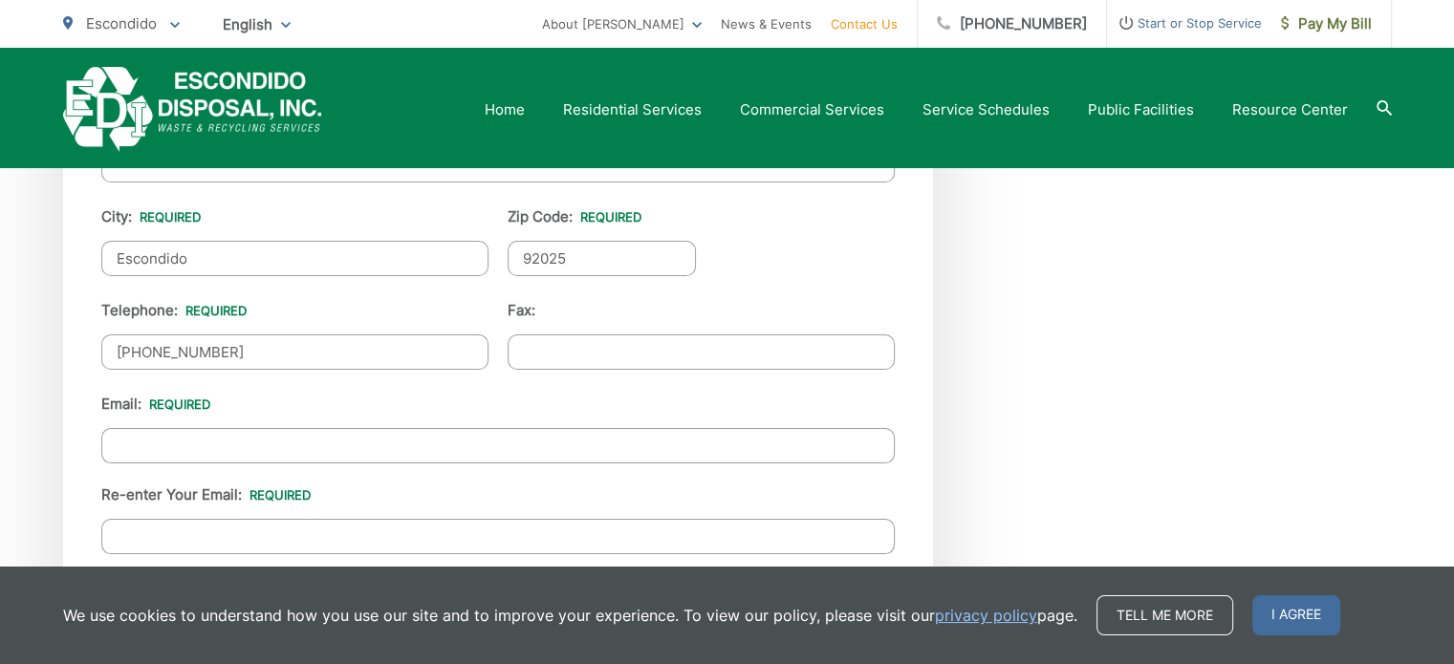
click at [519, 446] on input "Email *" at bounding box center [497, 445] width 793 height 35
type input "[PERSON_NAME][EMAIL_ADDRESS][PERSON_NAME][DOMAIN_NAME]"
click at [344, 519] on input "Re-enter Your Email:" at bounding box center [497, 536] width 793 height 35
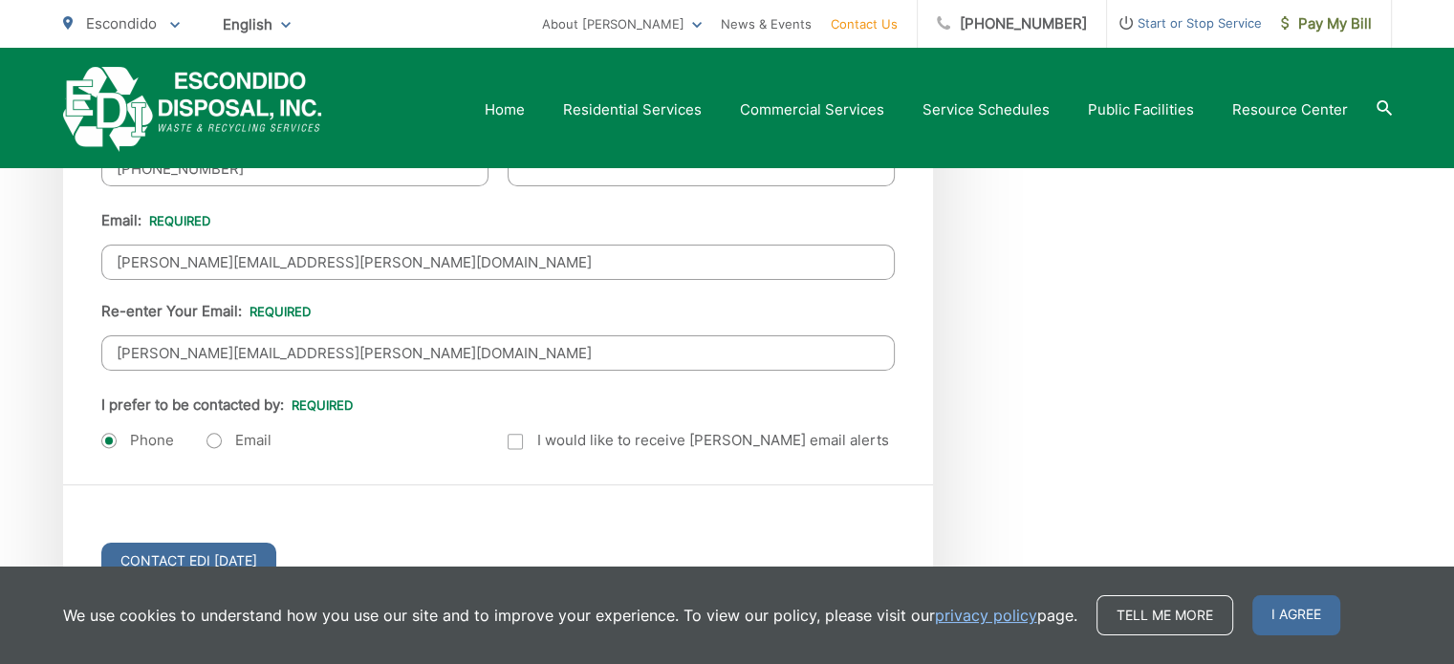
scroll to position [2294, 0]
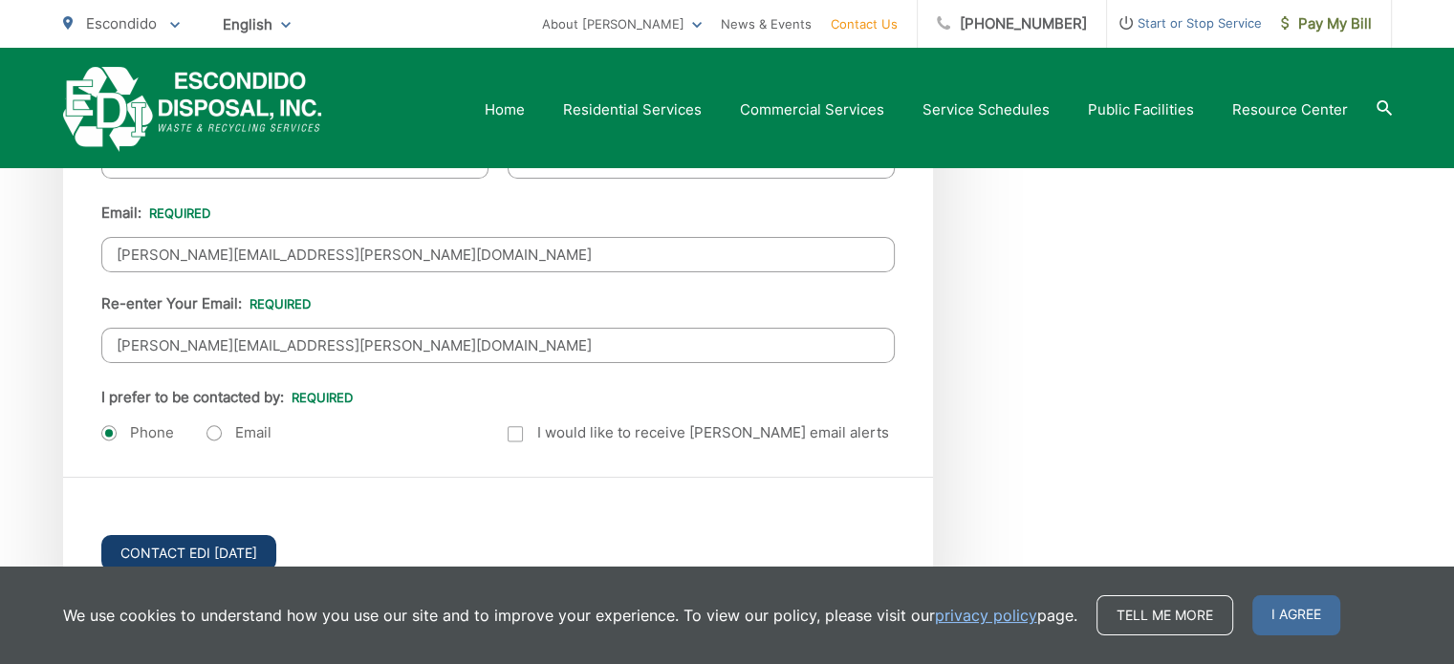
type input "[PERSON_NAME][EMAIL_ADDRESS][PERSON_NAME][DOMAIN_NAME]"
click at [232, 542] on input "Contact EDI [DATE]" at bounding box center [188, 552] width 175 height 35
